Goal: Navigation & Orientation: Find specific page/section

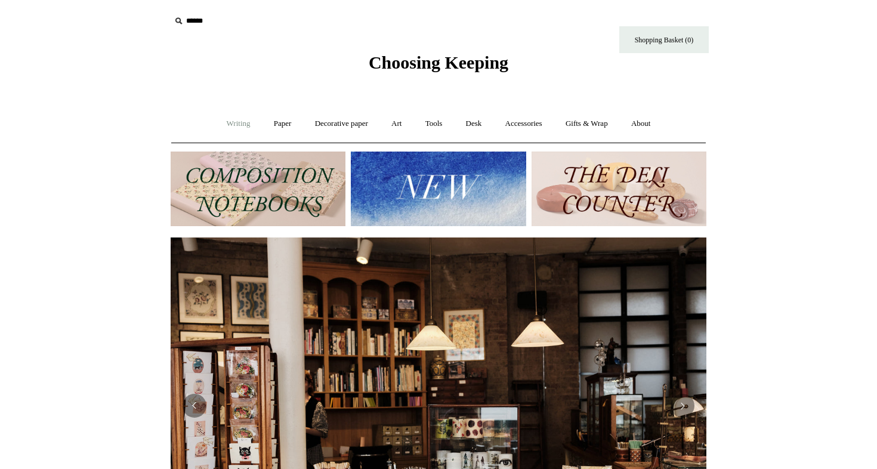
click at [226, 124] on link "Writing +" at bounding box center [238, 124] width 45 height 32
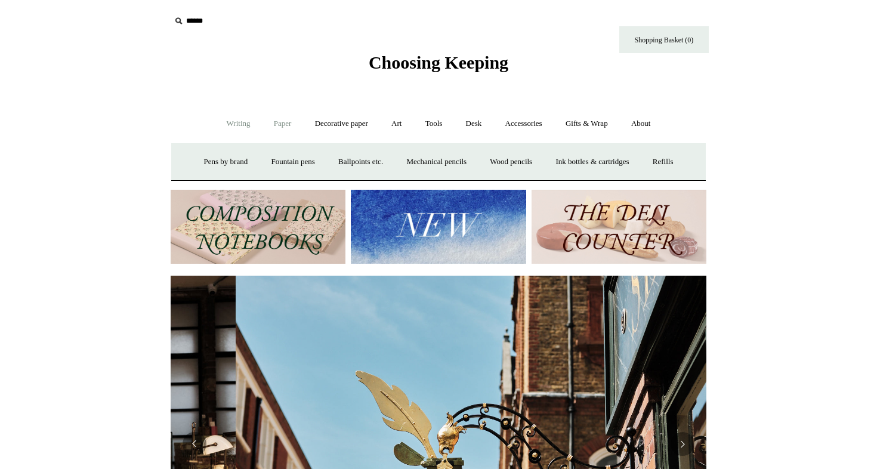
scroll to position [0, 536]
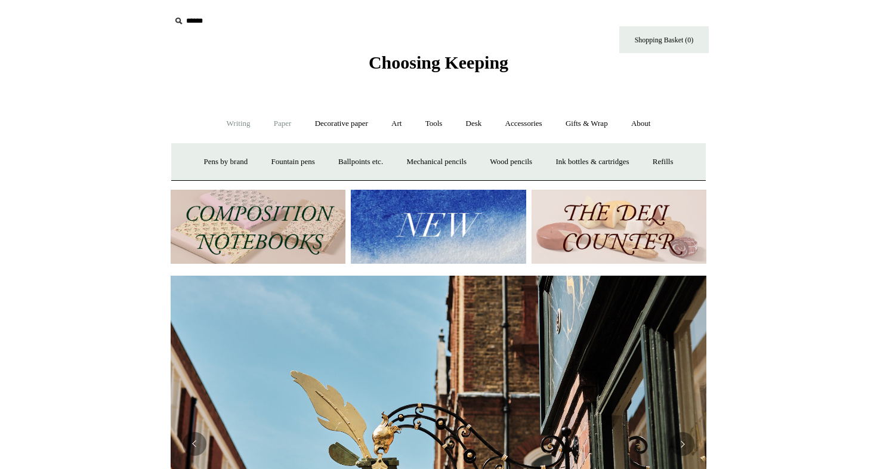
click at [271, 120] on link "Paper +" at bounding box center [282, 124] width 39 height 32
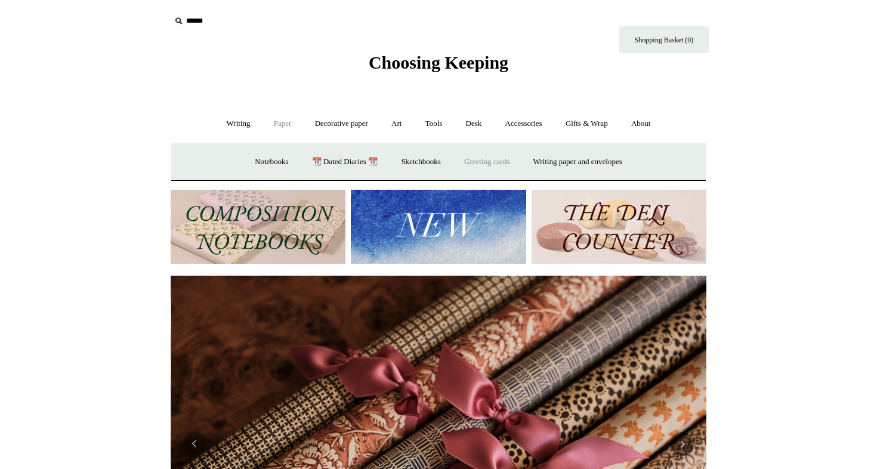
scroll to position [0, 1072]
click at [497, 162] on link "Greeting cards +" at bounding box center [487, 162] width 67 height 32
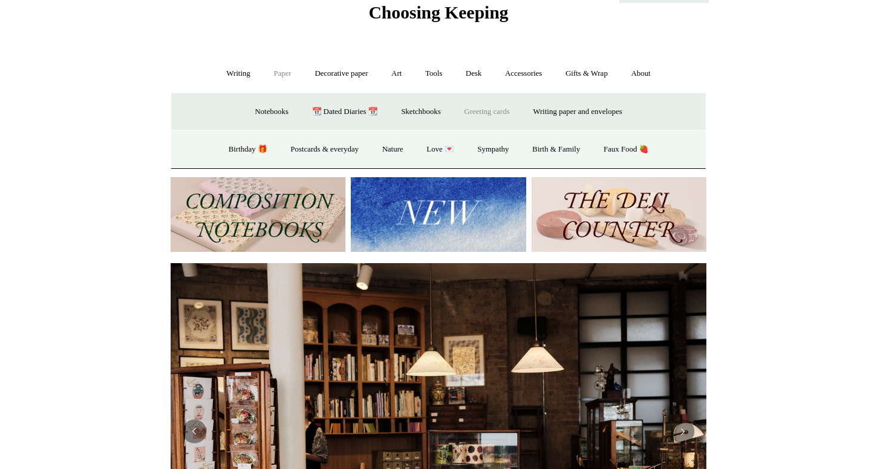
scroll to position [48, 0]
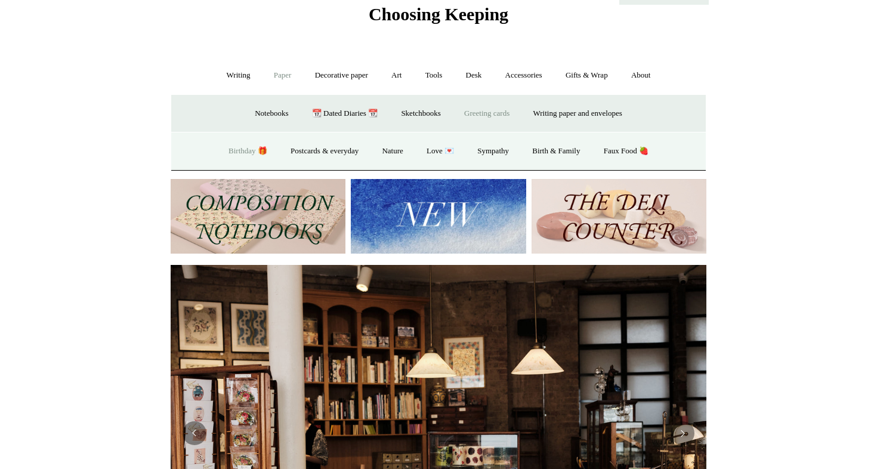
click at [240, 147] on link "Birthday 🎁" at bounding box center [248, 151] width 60 height 32
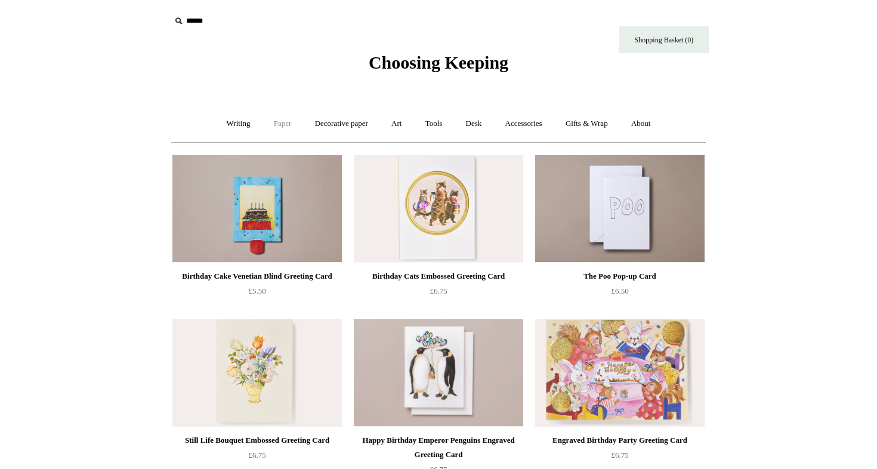
click at [275, 124] on link "Paper +" at bounding box center [282, 124] width 39 height 32
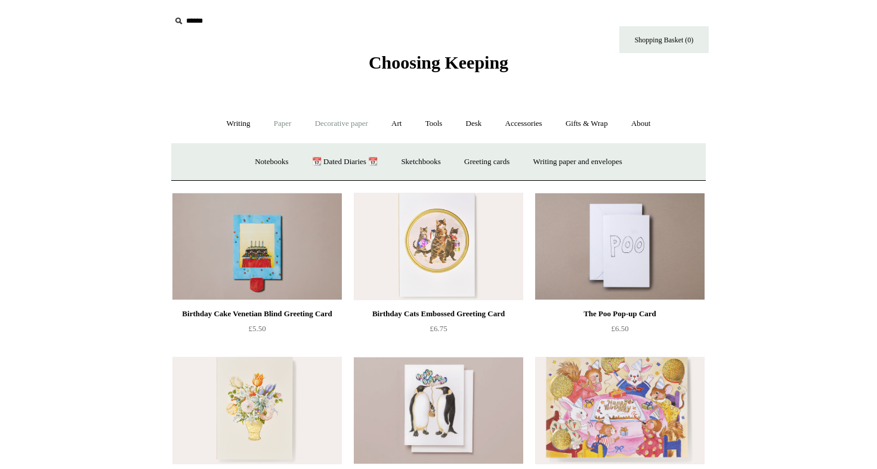
click at [326, 124] on link "Decorative paper +" at bounding box center [341, 124] width 75 height 32
click at [471, 121] on link "Desk +" at bounding box center [474, 124] width 38 height 32
click at [521, 126] on link "Accessories +" at bounding box center [524, 124] width 58 height 32
click at [605, 127] on link "Gifts & Wrap +" at bounding box center [587, 124] width 64 height 32
click at [222, 159] on link "Greeting cards +" at bounding box center [229, 162] width 67 height 32
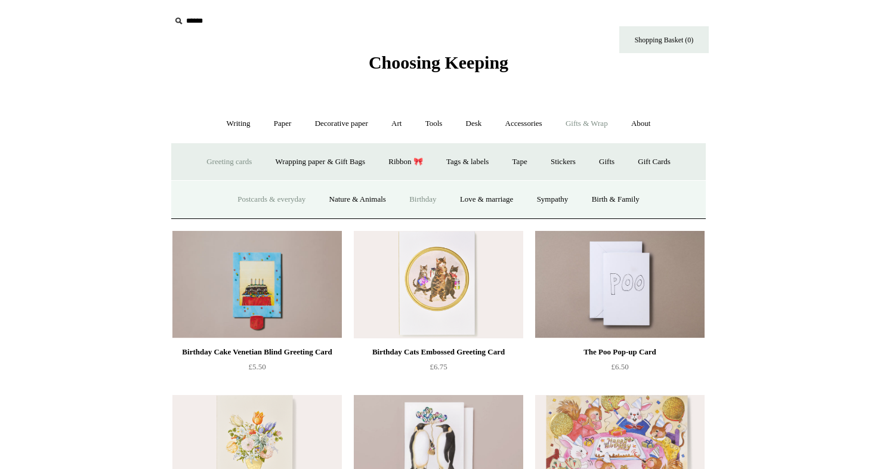
click at [251, 202] on link "Postcards & everyday" at bounding box center [272, 200] width 90 height 32
